Goal: Information Seeking & Learning: Learn about a topic

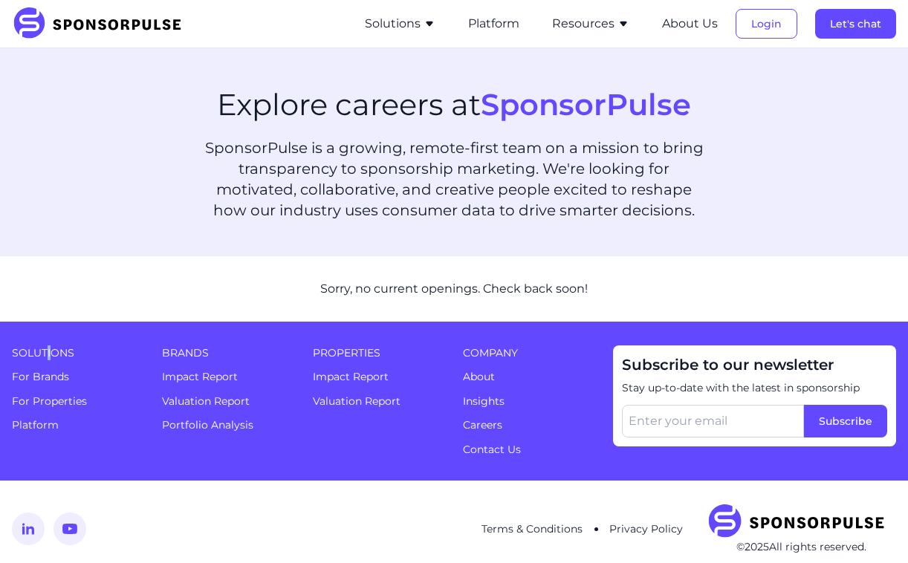
click at [48, 357] on span "Solutions" at bounding box center [78, 353] width 132 height 15
click at [45, 374] on link "For Brands" at bounding box center [40, 376] width 57 height 13
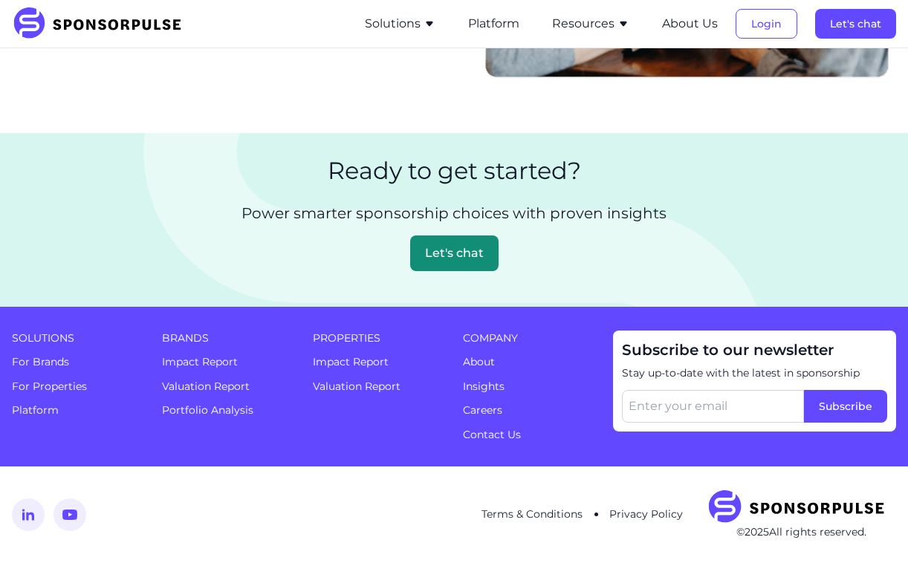
scroll to position [2749, 0]
click at [76, 387] on link "For Properties" at bounding box center [49, 386] width 75 height 13
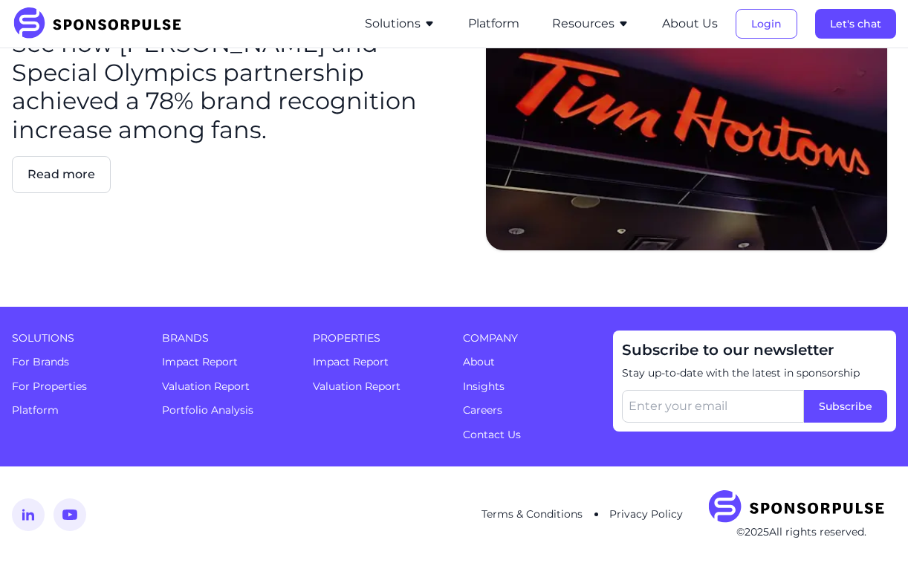
scroll to position [2651, 0]
click at [43, 414] on link "Platform" at bounding box center [35, 410] width 47 height 13
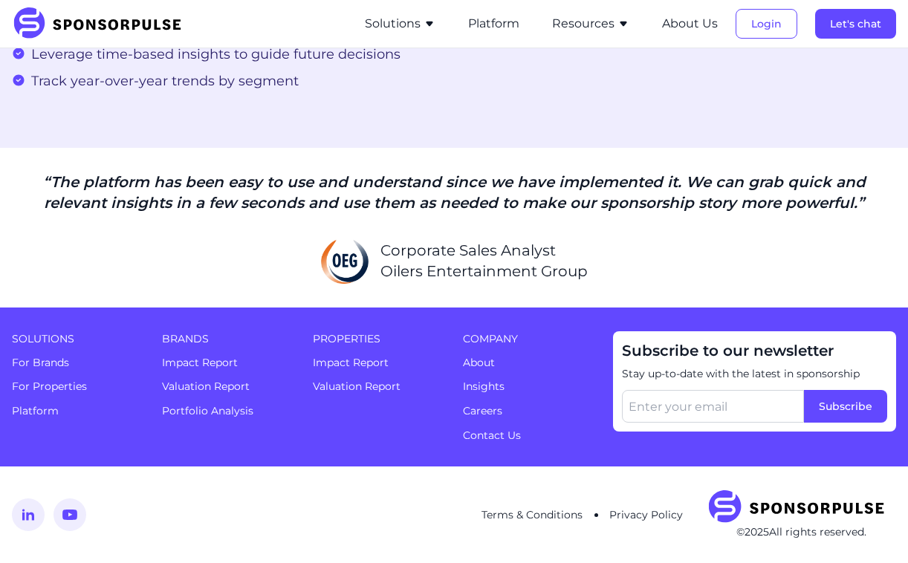
scroll to position [2989, 0]
click at [223, 369] on link "Impact Report" at bounding box center [200, 362] width 76 height 13
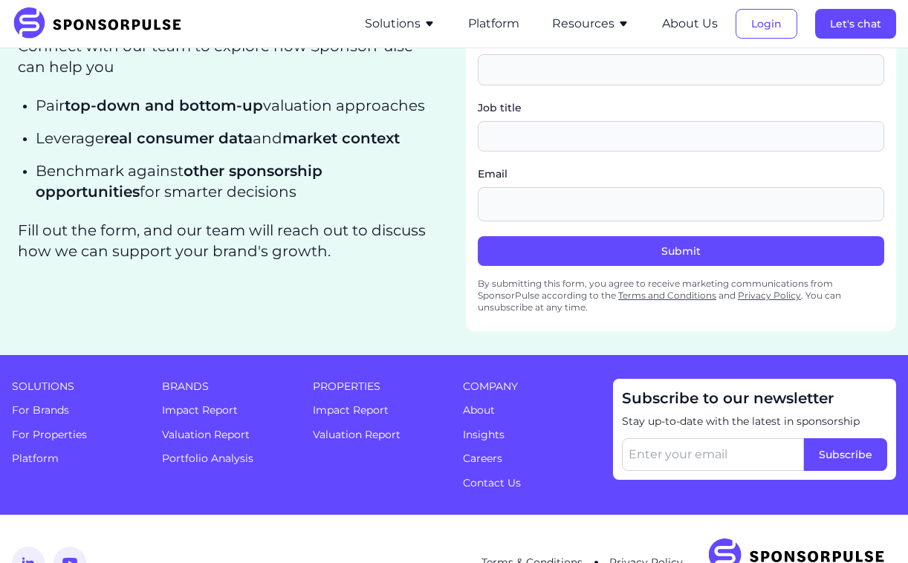
scroll to position [2313, 0]
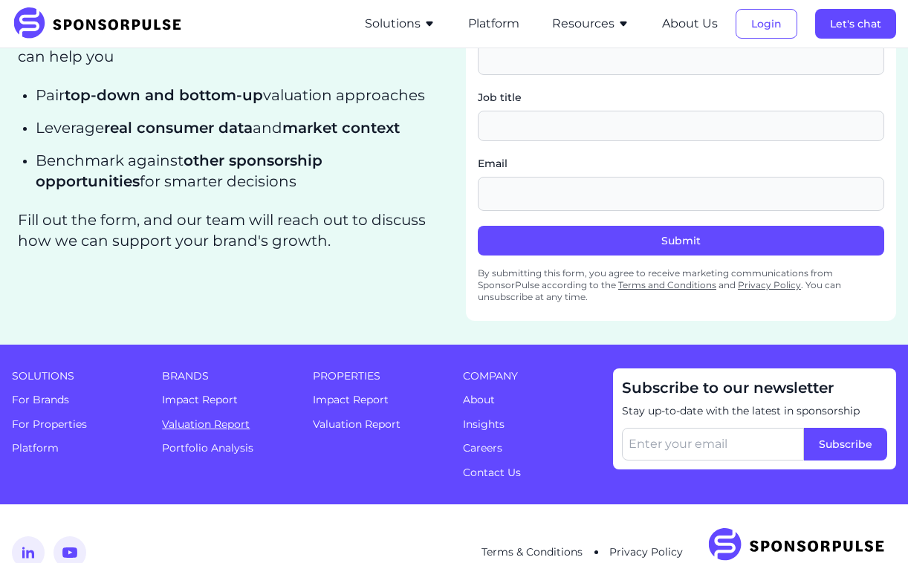
click at [230, 431] on link "Valuation Report" at bounding box center [206, 424] width 88 height 13
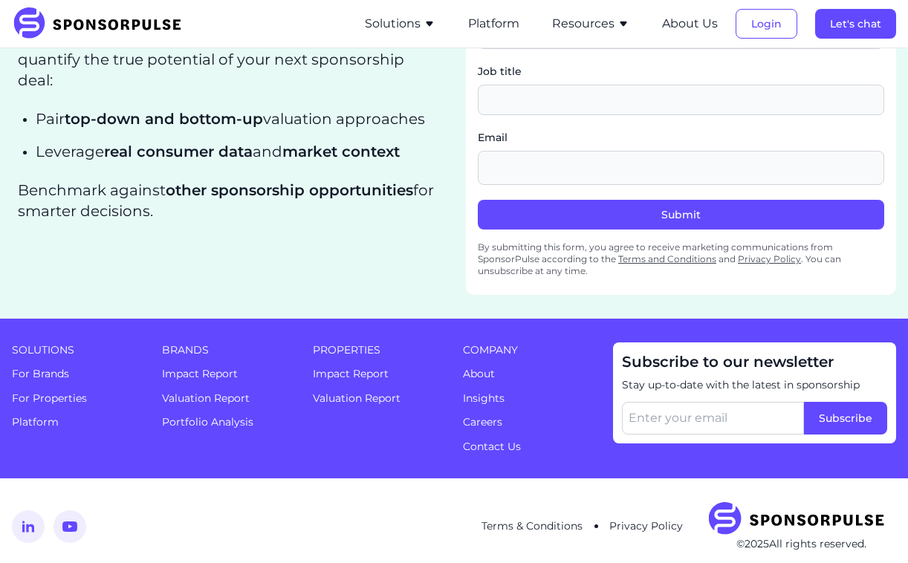
scroll to position [2006, 0]
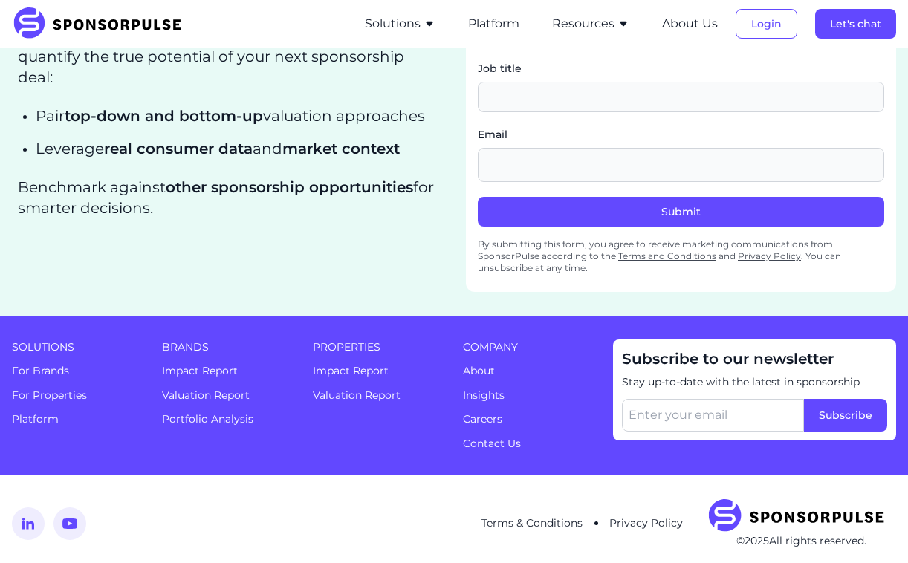
click at [335, 393] on link "Valuation Report" at bounding box center [357, 395] width 88 height 13
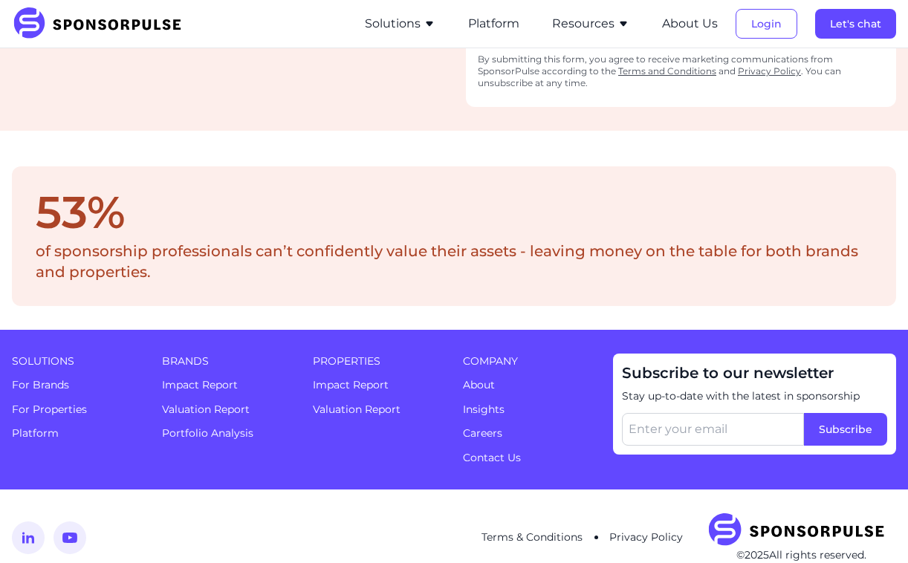
scroll to position [2042, 0]
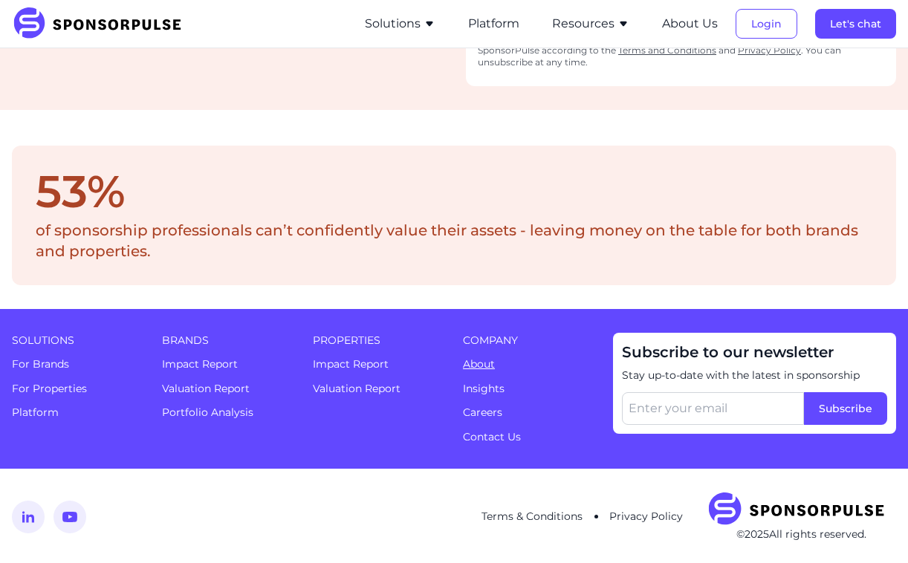
click at [466, 361] on link "About" at bounding box center [479, 363] width 32 height 13
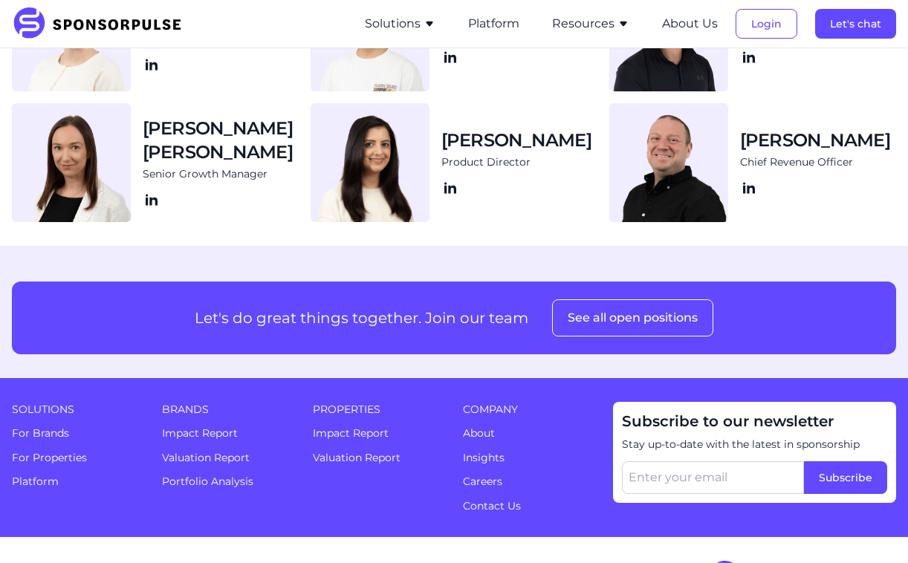
scroll to position [1691, 0]
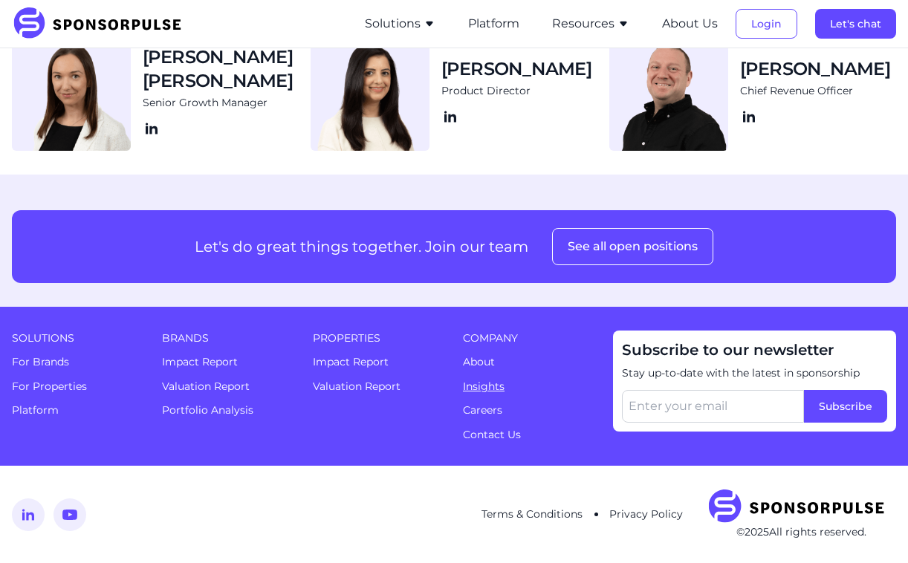
click at [476, 391] on link "Insights" at bounding box center [484, 386] width 42 height 13
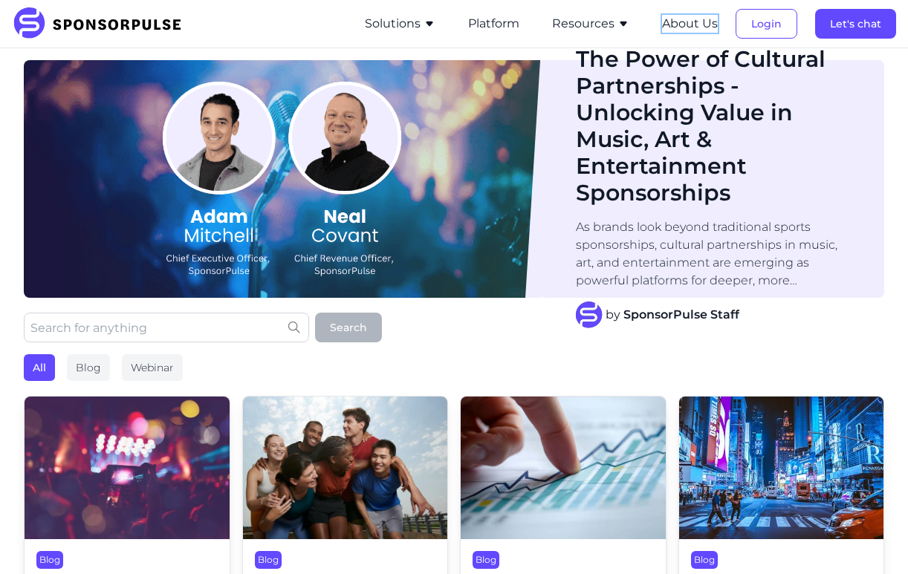
click at [678, 23] on button "About Us" at bounding box center [690, 24] width 56 height 18
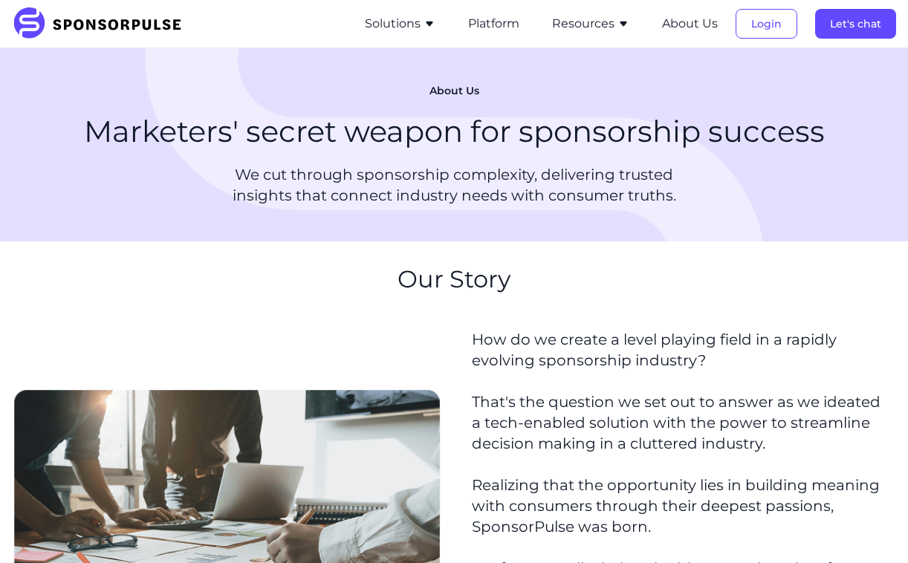
click at [609, 27] on button "Resources" at bounding box center [590, 24] width 77 height 18
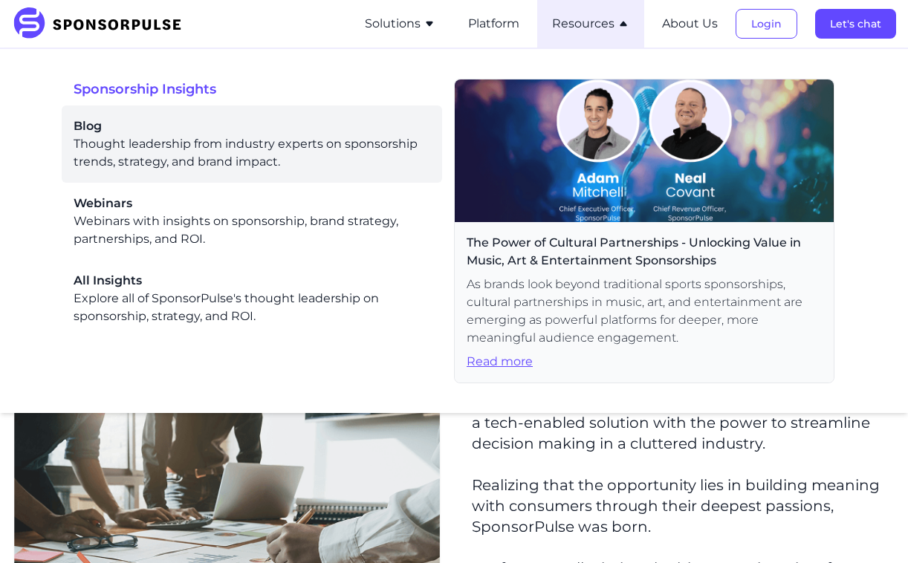
click at [90, 149] on div "Blog Thought leadership from industry experts on sponsorship trends, strategy, …" at bounding box center [252, 144] width 357 height 54
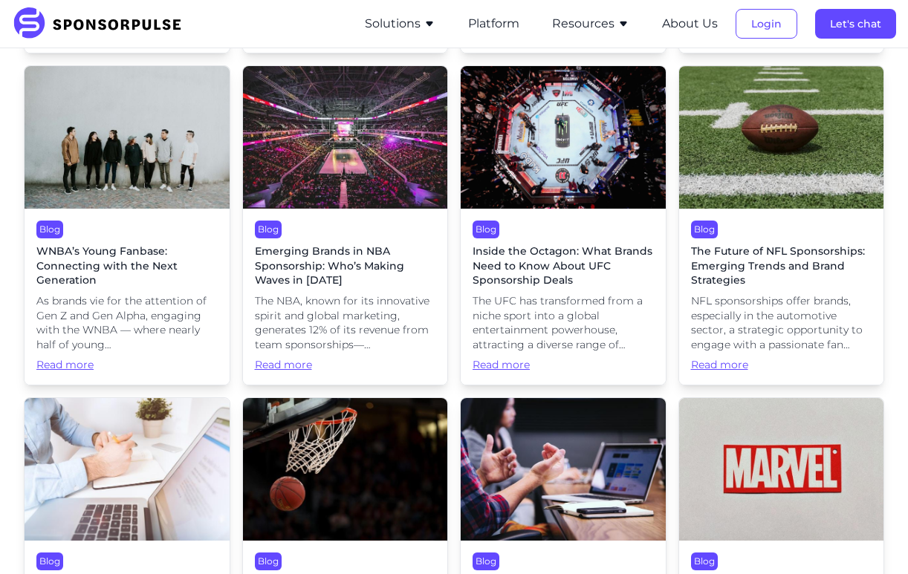
scroll to position [4364, 0]
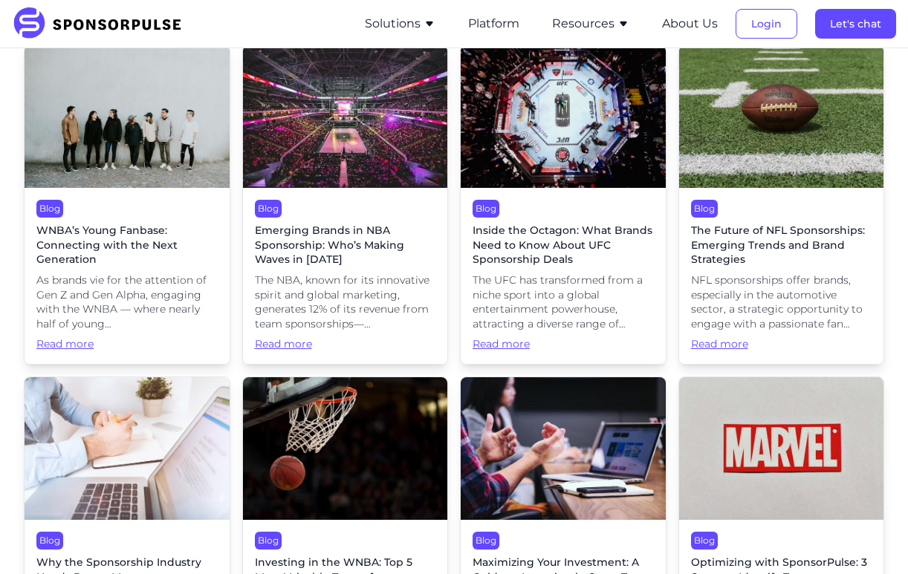
click at [771, 415] on img at bounding box center [781, 449] width 205 height 143
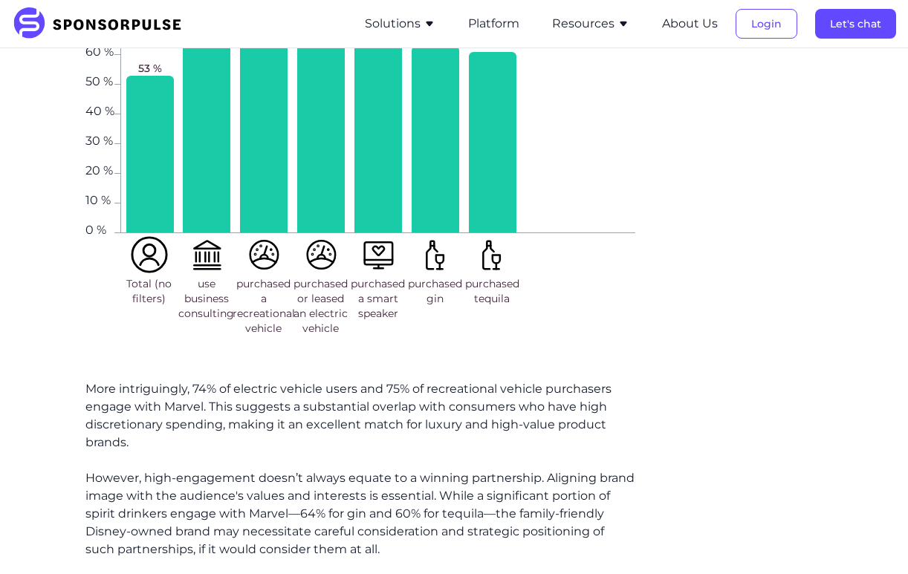
scroll to position [1812, 0]
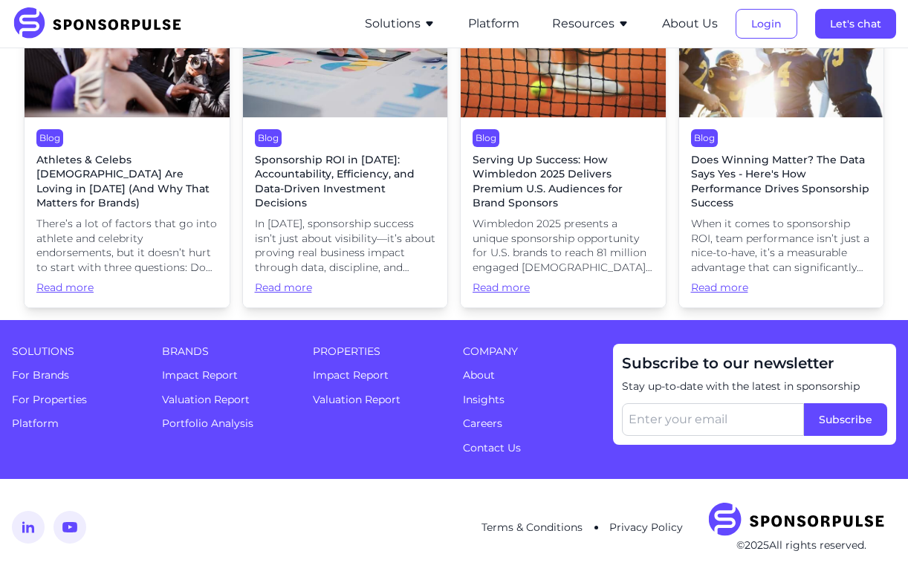
scroll to position [1812, 0]
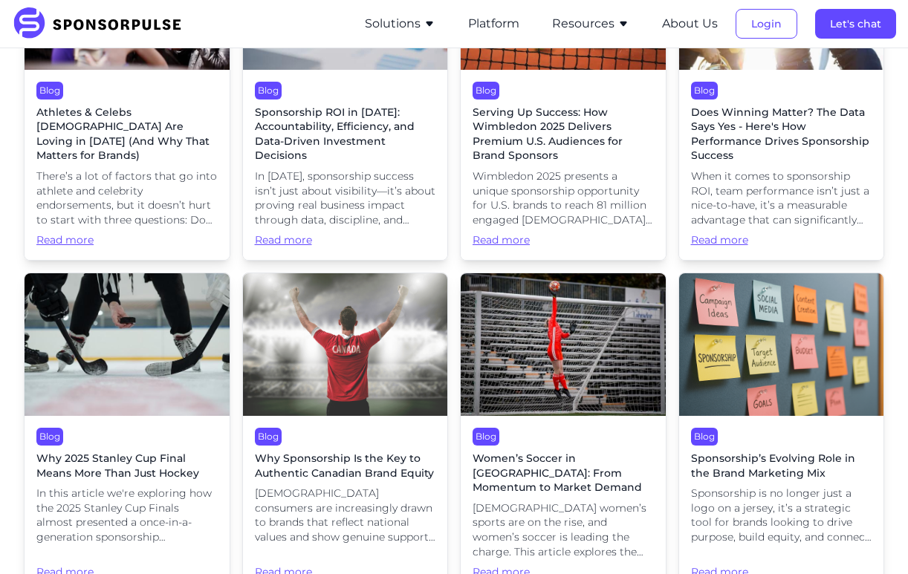
click at [753, 452] on span "Sponsorship’s Evolving Role in the Brand Marketing Mix" at bounding box center [781, 466] width 181 height 29
